Goal: Learn about a topic

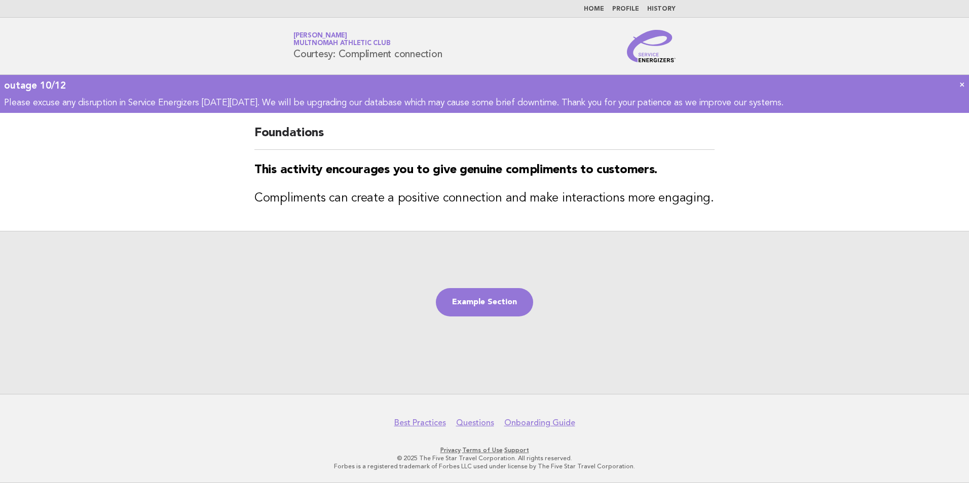
click at [507, 288] on div "Example Section" at bounding box center [484, 312] width 969 height 163
click at [498, 286] on div "Example Section" at bounding box center [484, 312] width 969 height 163
click at [497, 307] on link "Example Section" at bounding box center [484, 302] width 97 height 28
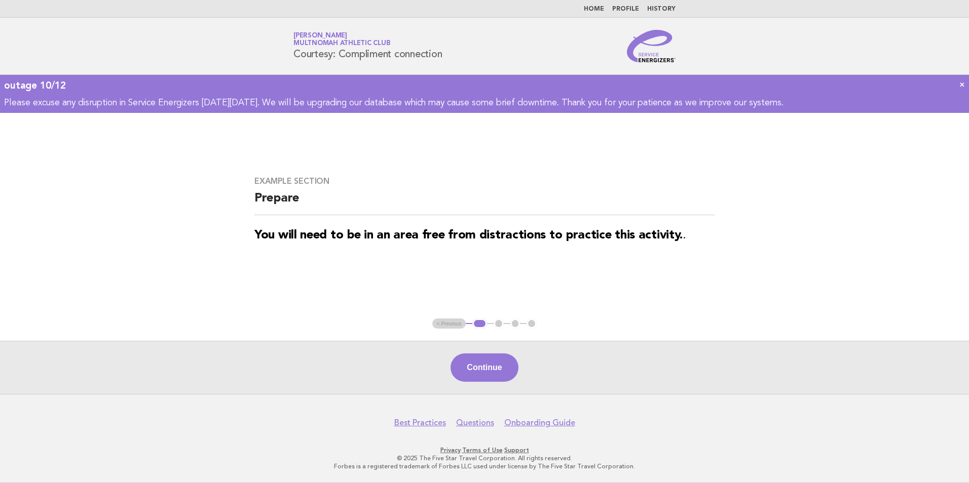
click at [487, 373] on button "Continue" at bounding box center [483, 368] width 67 height 28
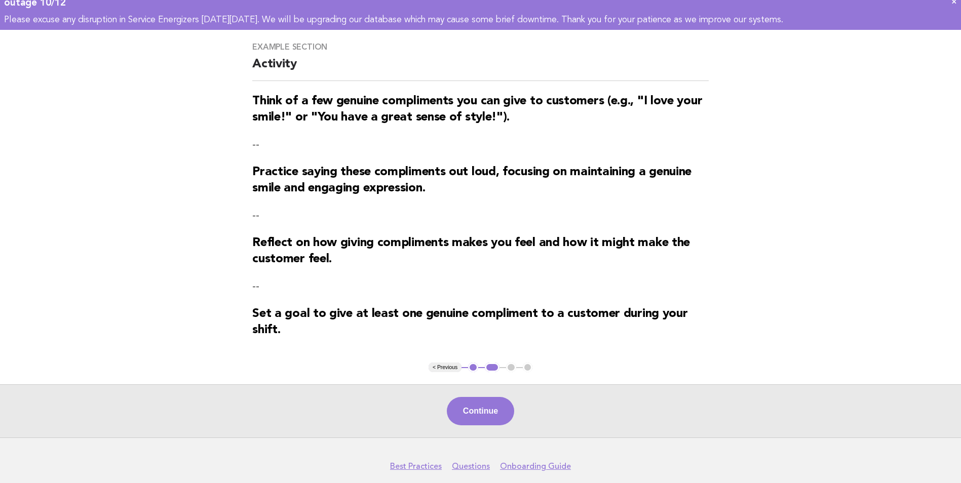
scroll to position [101, 0]
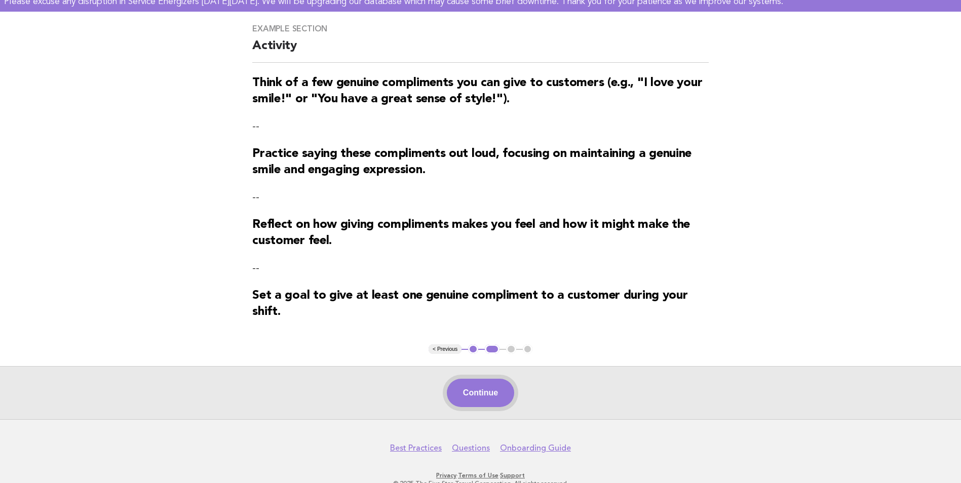
click at [460, 405] on button "Continue" at bounding box center [480, 393] width 67 height 28
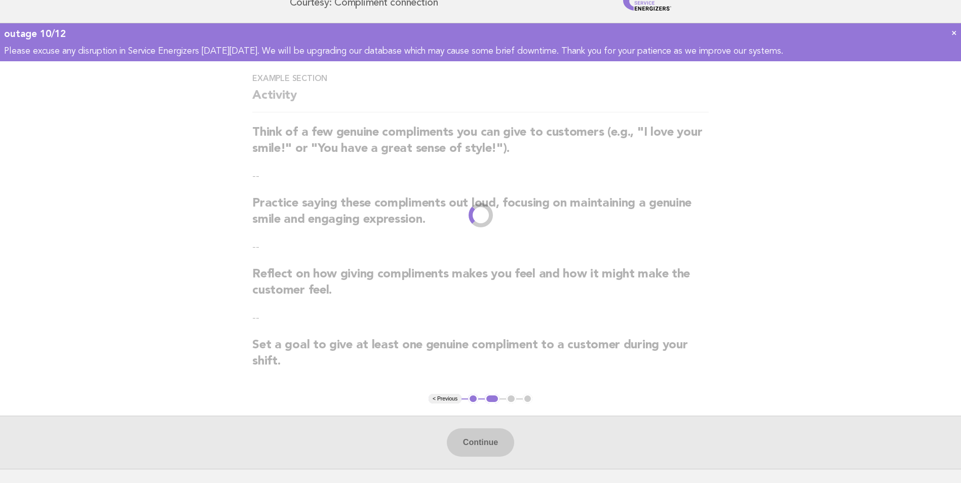
scroll to position [0, 0]
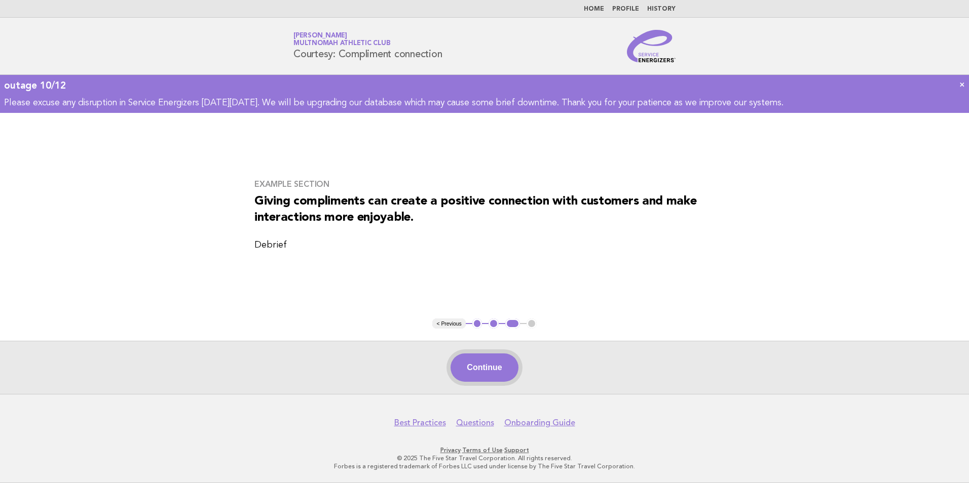
click at [459, 371] on button "Continue" at bounding box center [483, 368] width 67 height 28
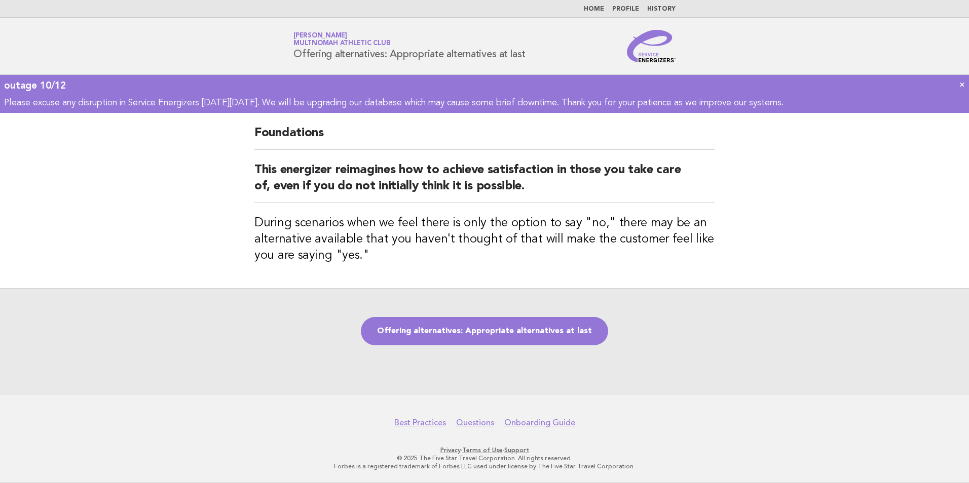
click at [507, 366] on div "Offering alternatives: Appropriate alternatives at last" at bounding box center [484, 341] width 969 height 106
drag, startPoint x: 507, startPoint y: 366, endPoint x: 457, endPoint y: 372, distance: 51.0
click at [457, 372] on div "Offering alternatives: Appropriate alternatives at last" at bounding box center [484, 341] width 969 height 106
click at [462, 348] on div "Offering alternatives: Appropriate alternatives at last" at bounding box center [484, 341] width 969 height 106
click at [483, 330] on link "Offering alternatives: Appropriate alternatives at last" at bounding box center [484, 331] width 247 height 28
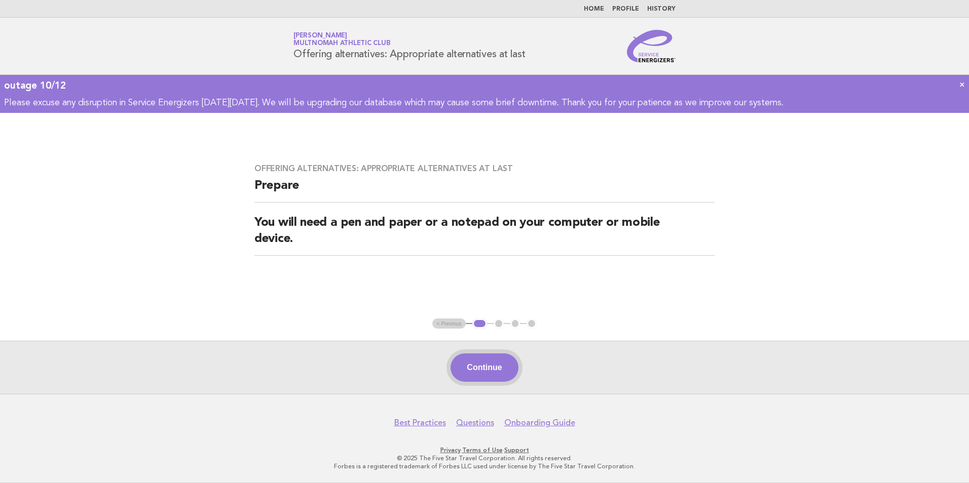
click at [472, 363] on button "Continue" at bounding box center [483, 368] width 67 height 28
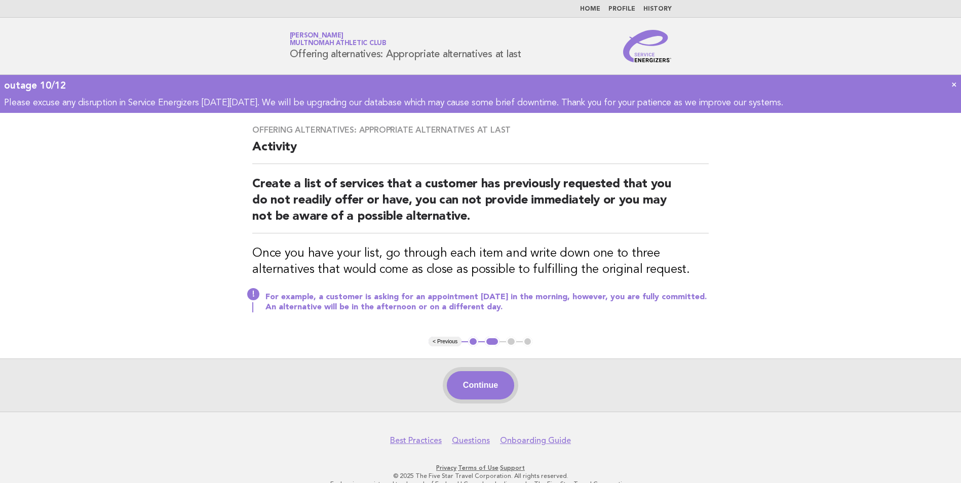
click at [490, 392] on button "Continue" at bounding box center [480, 385] width 67 height 28
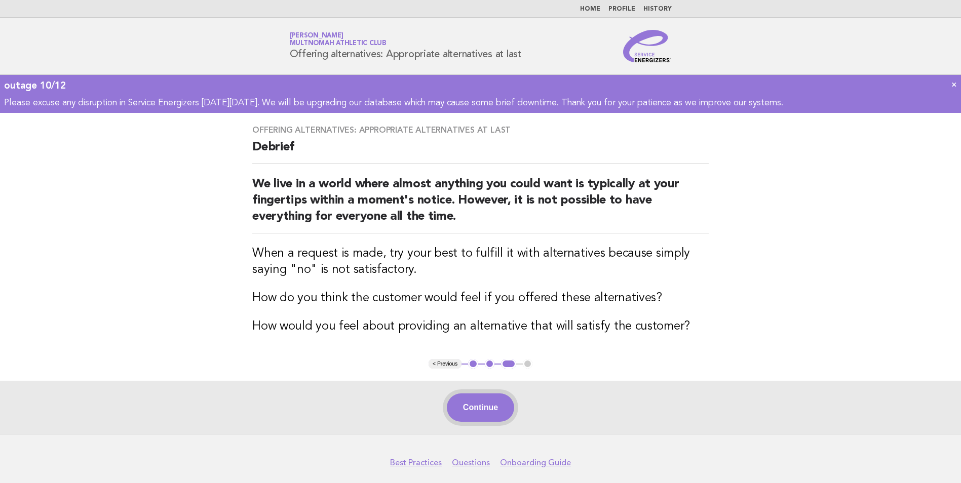
click at [455, 399] on button "Continue" at bounding box center [480, 408] width 67 height 28
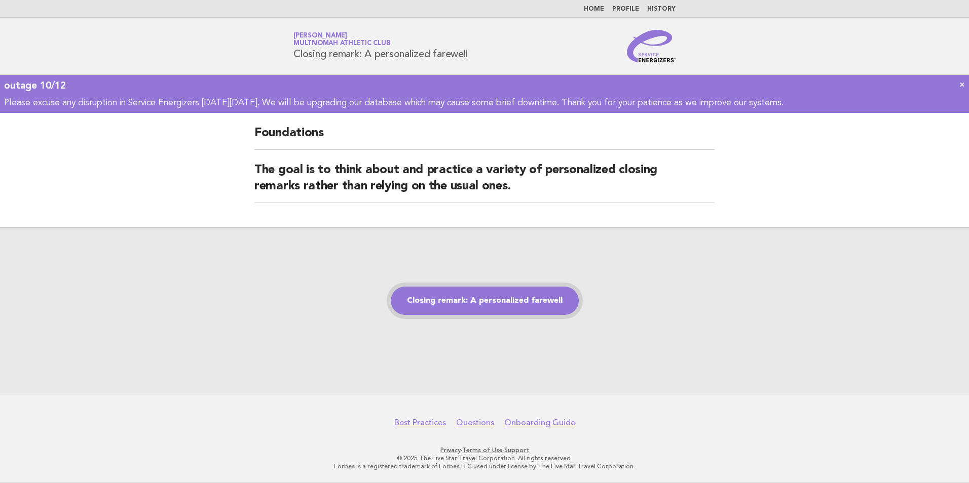
click at [403, 313] on link "Closing remark: A personalized farewell" at bounding box center [485, 301] width 188 height 28
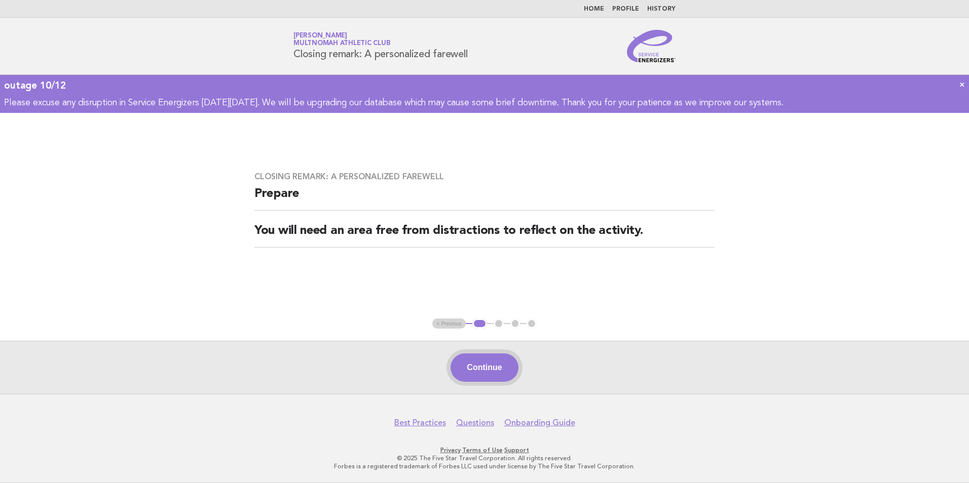
click at [513, 381] on button "Continue" at bounding box center [483, 368] width 67 height 28
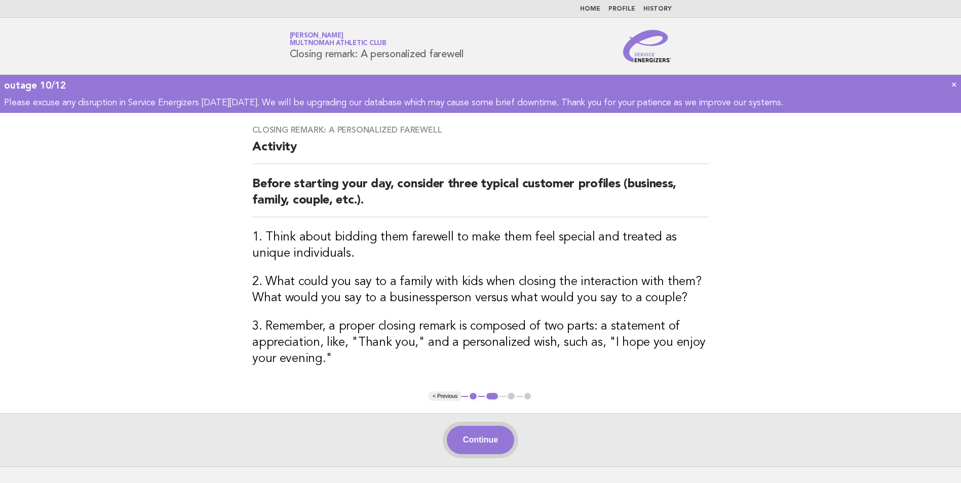
click at [473, 434] on button "Continue" at bounding box center [480, 440] width 67 height 28
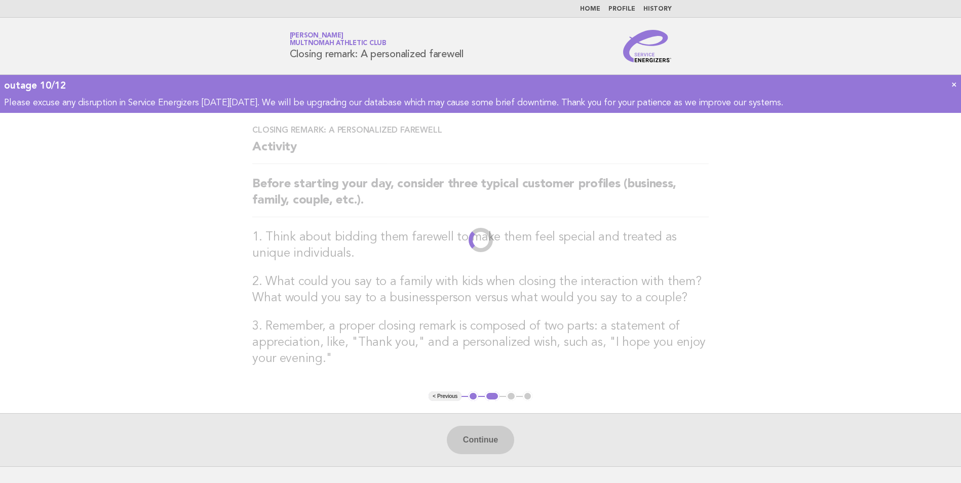
click at [473, 434] on div "Continue" at bounding box center [480, 439] width 961 height 53
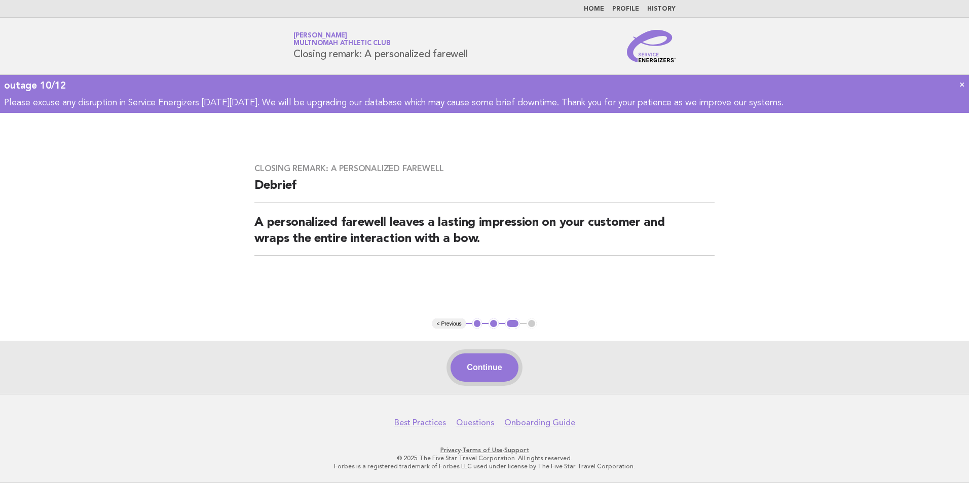
click at [479, 377] on button "Continue" at bounding box center [483, 368] width 67 height 28
